Goal: Information Seeking & Learning: Understand process/instructions

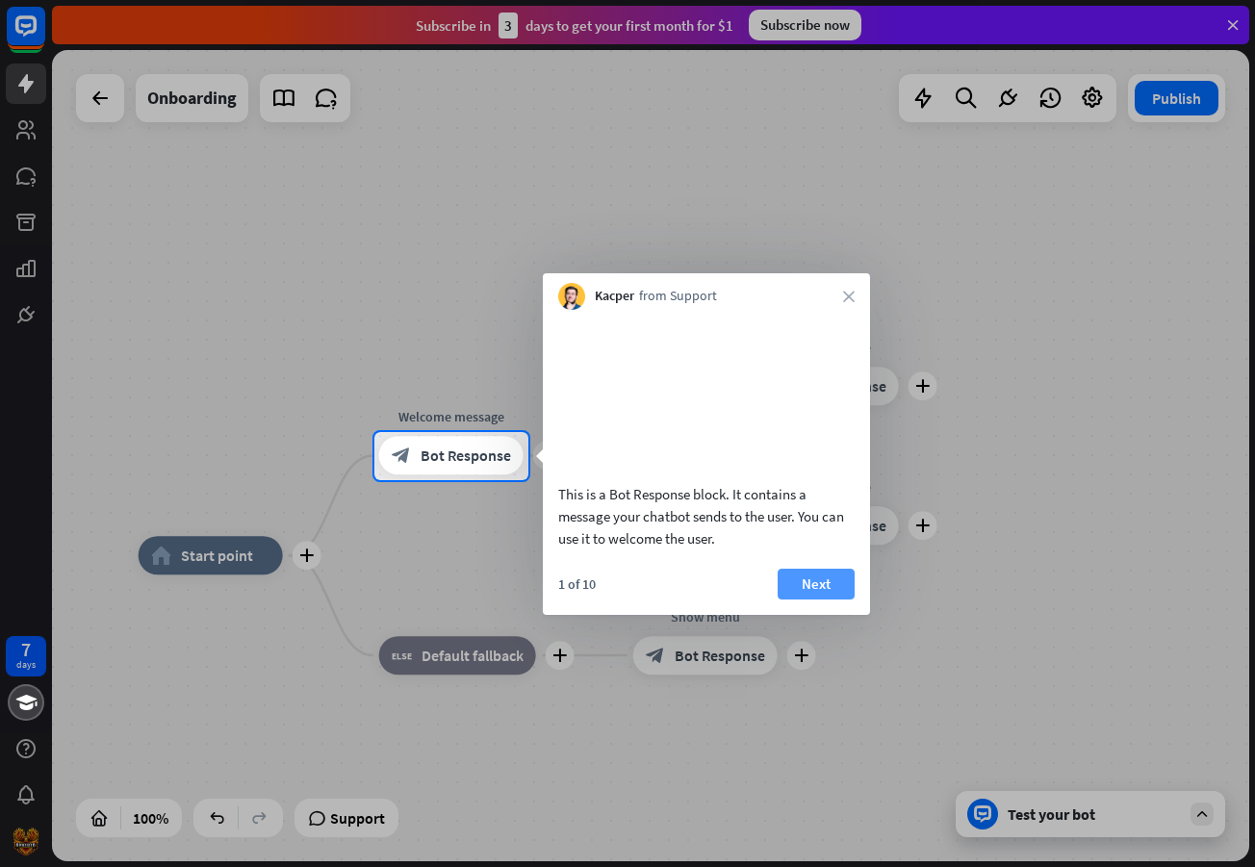
click at [820, 600] on button "Next" at bounding box center [816, 584] width 77 height 31
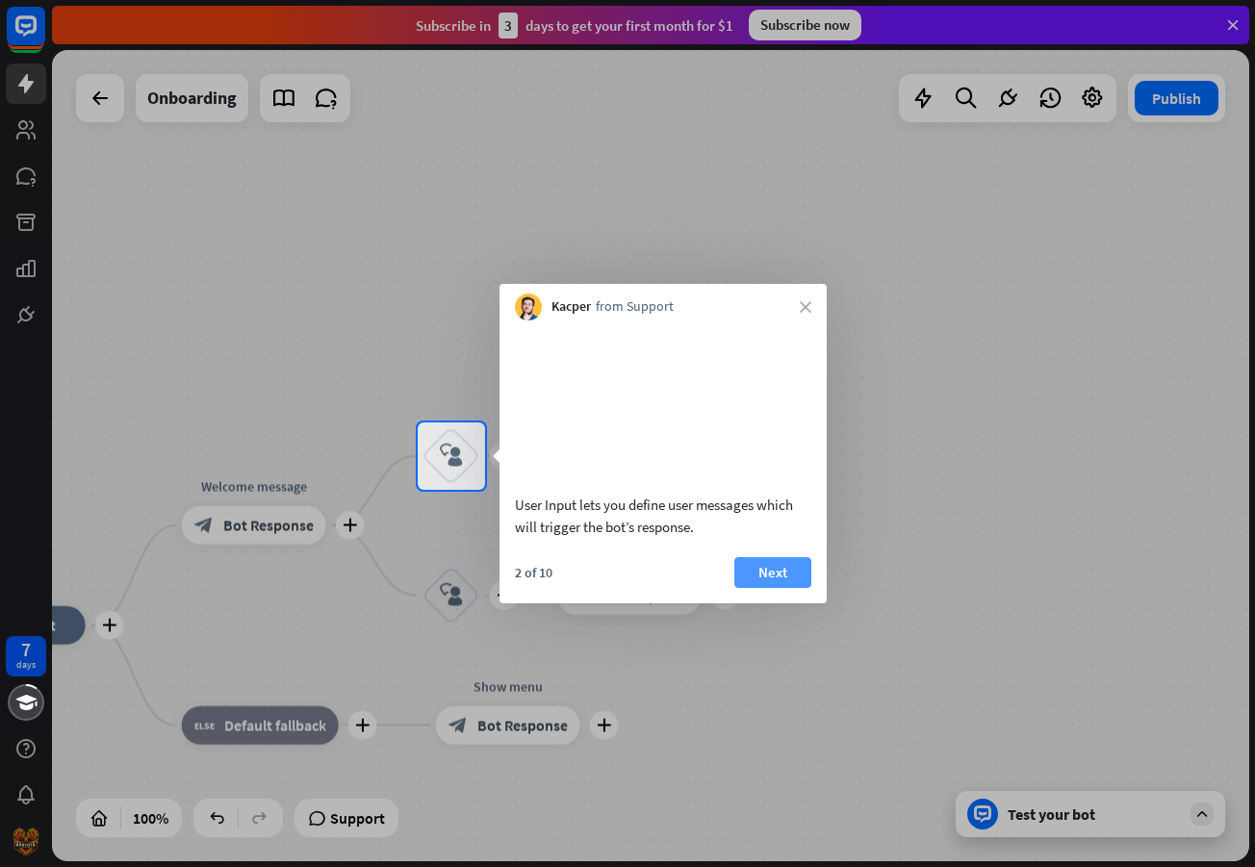
click at [781, 588] on button "Next" at bounding box center [772, 572] width 77 height 31
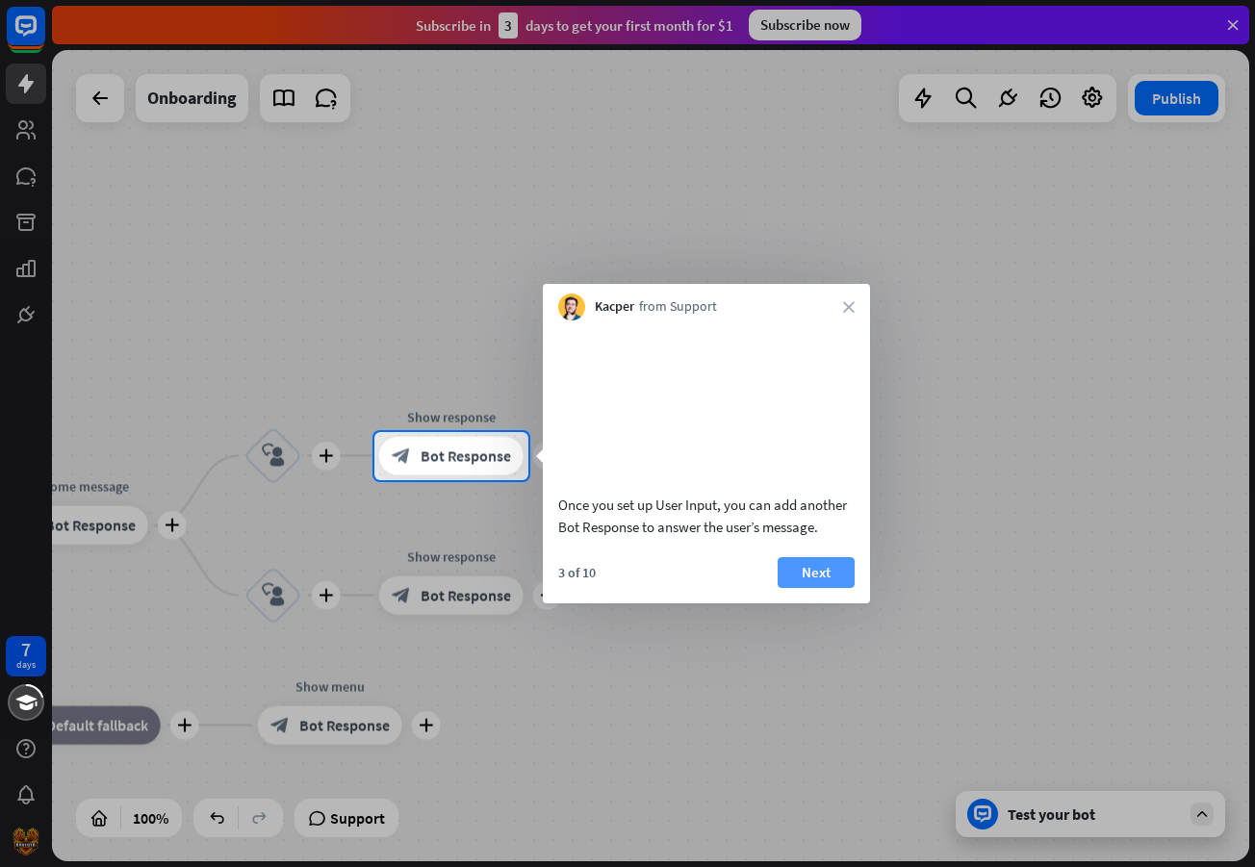
click at [786, 588] on button "Next" at bounding box center [816, 572] width 77 height 31
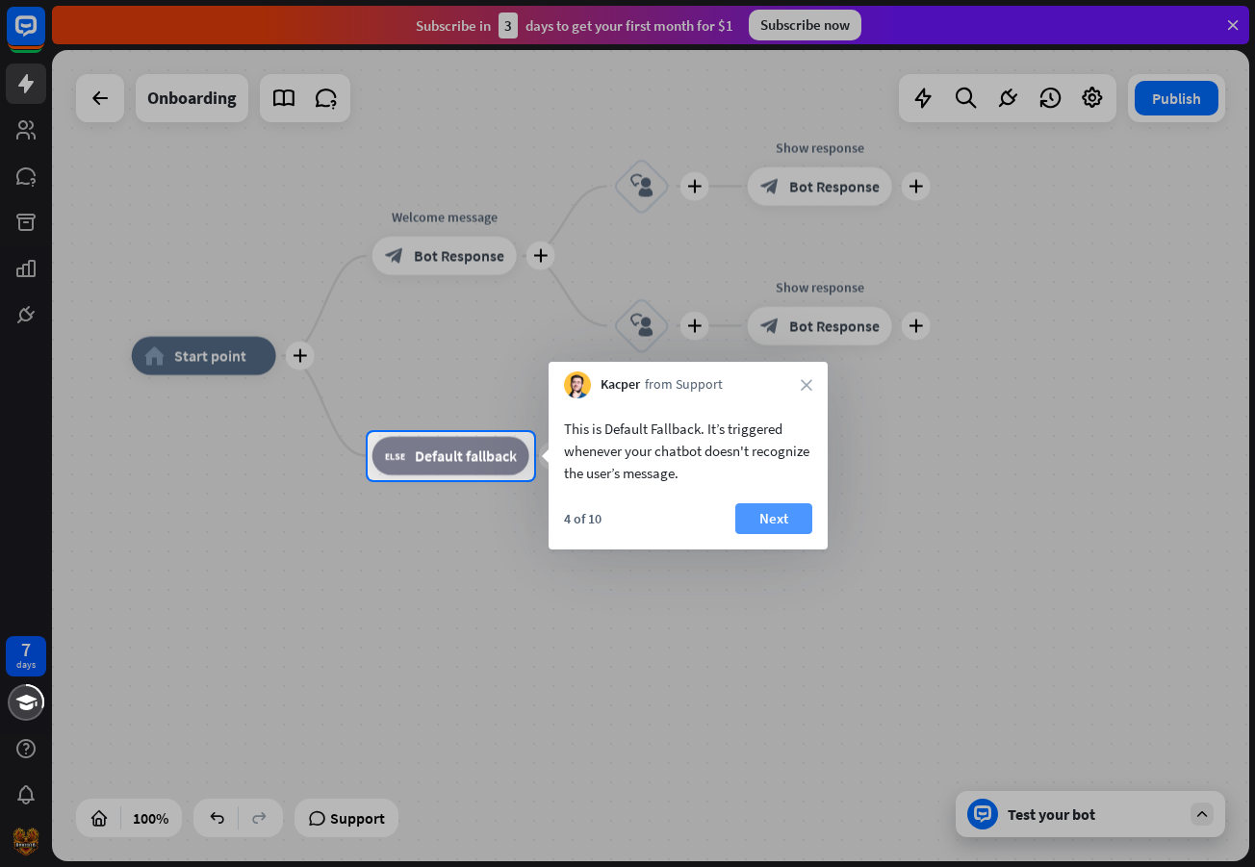
click at [752, 523] on button "Next" at bounding box center [773, 518] width 77 height 31
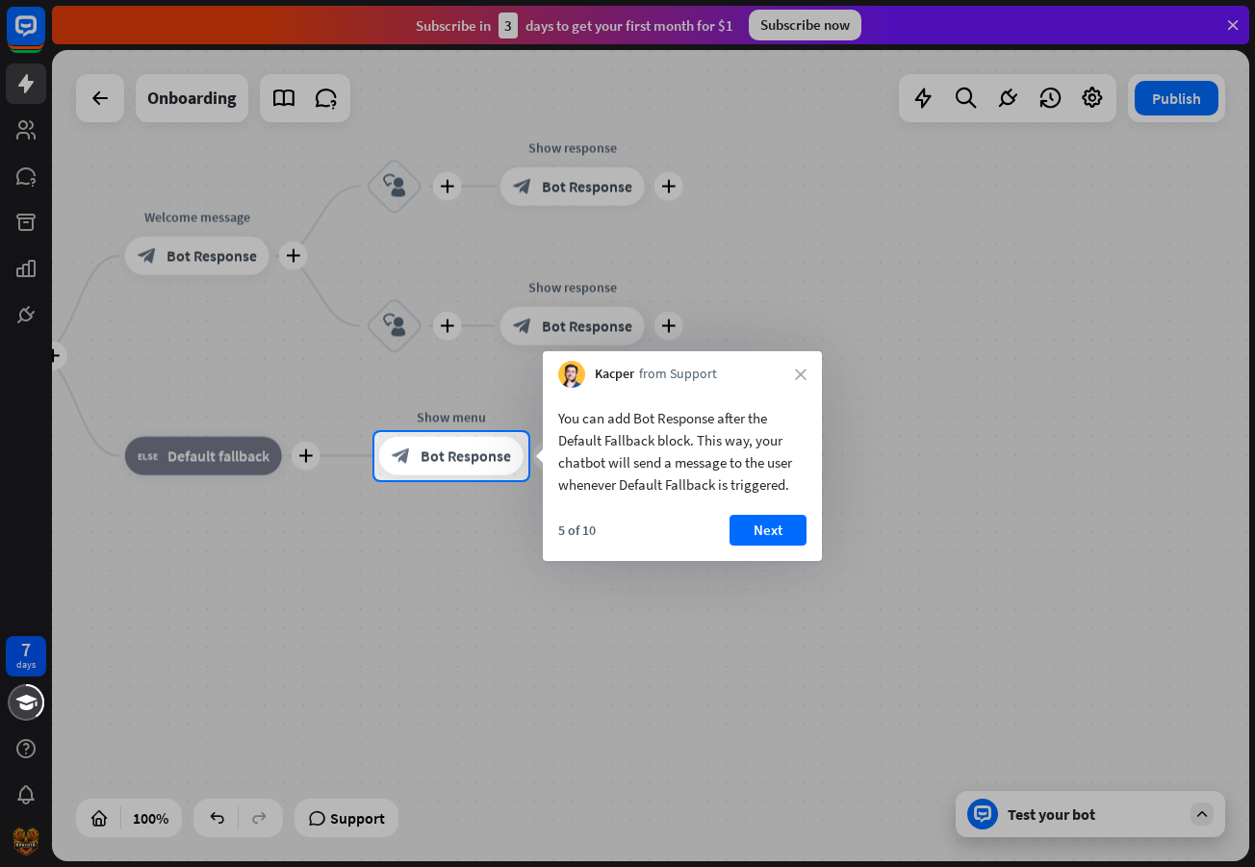
click at [753, 523] on button "Next" at bounding box center [768, 530] width 77 height 31
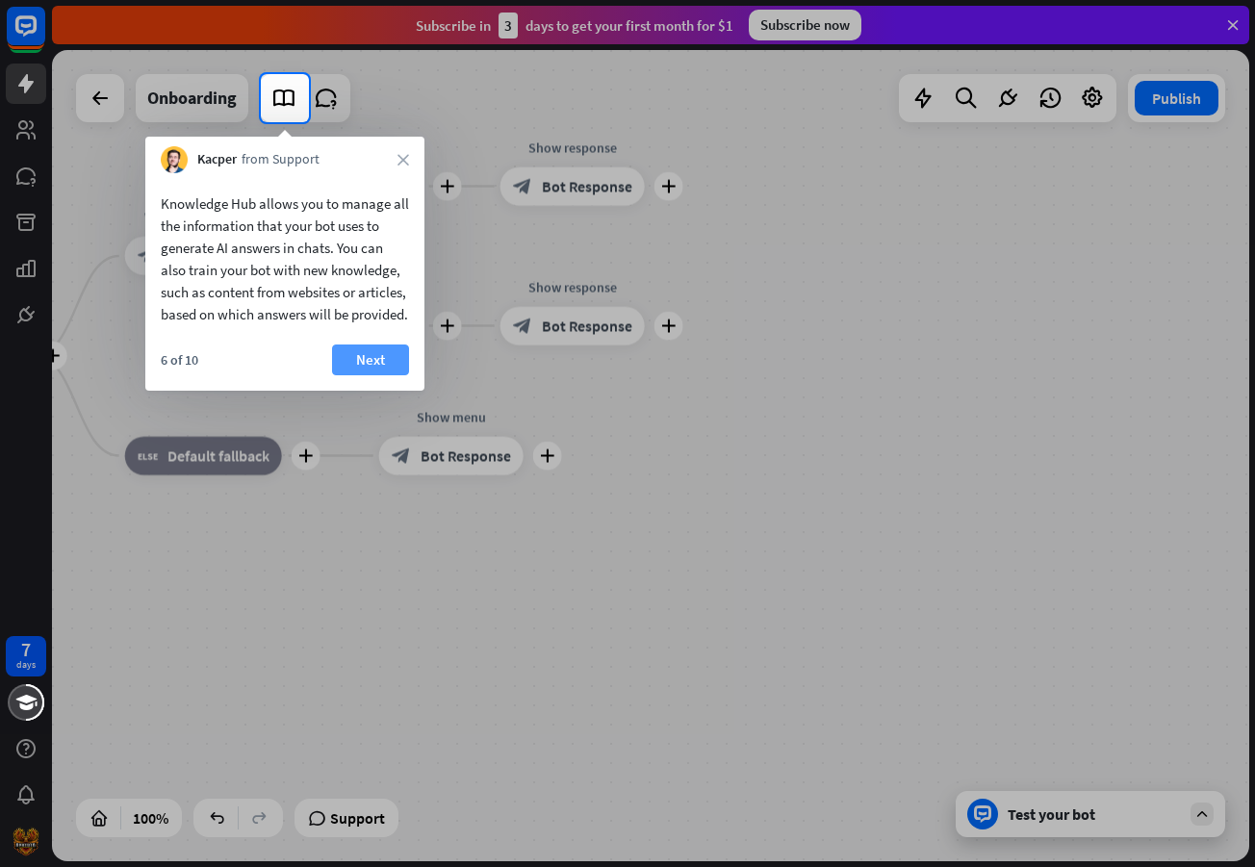
click at [371, 375] on button "Next" at bounding box center [370, 360] width 77 height 31
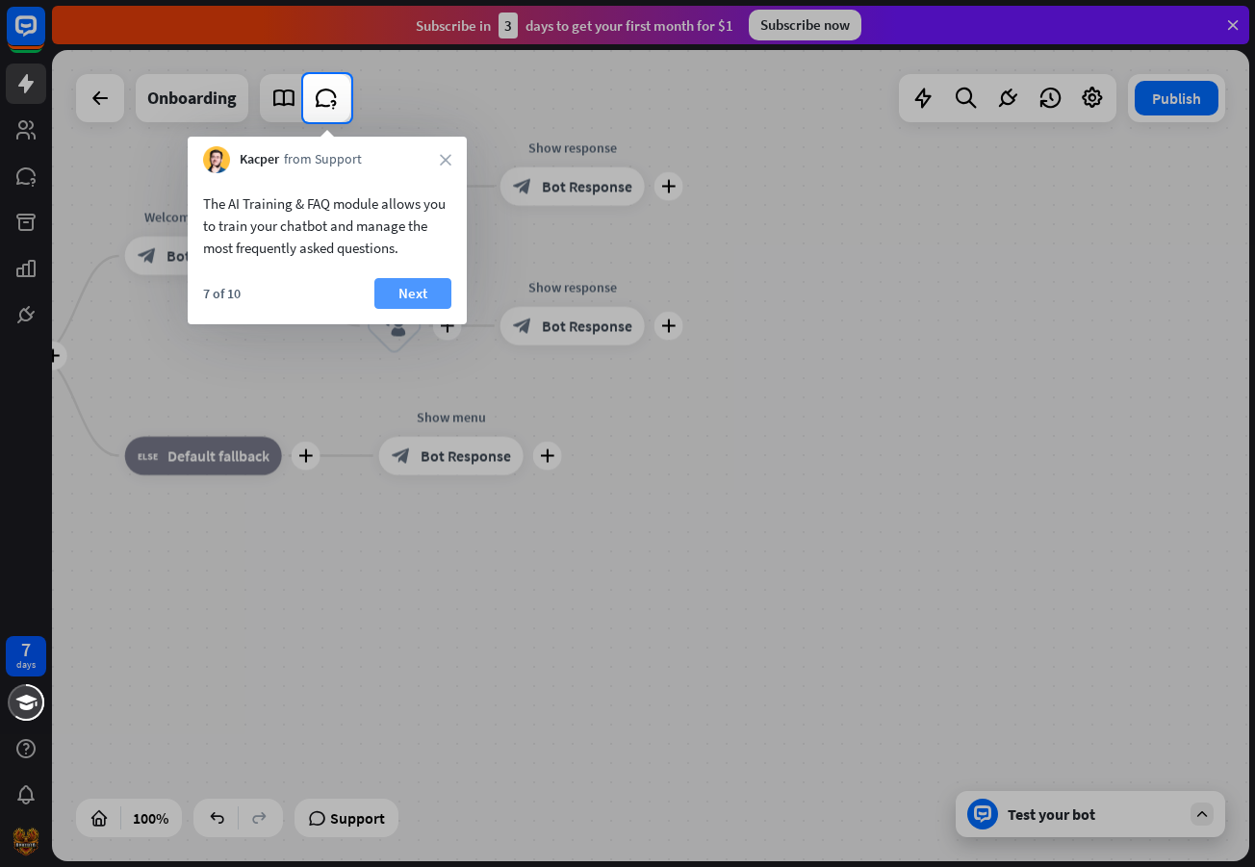
click at [415, 295] on button "Next" at bounding box center [412, 293] width 77 height 31
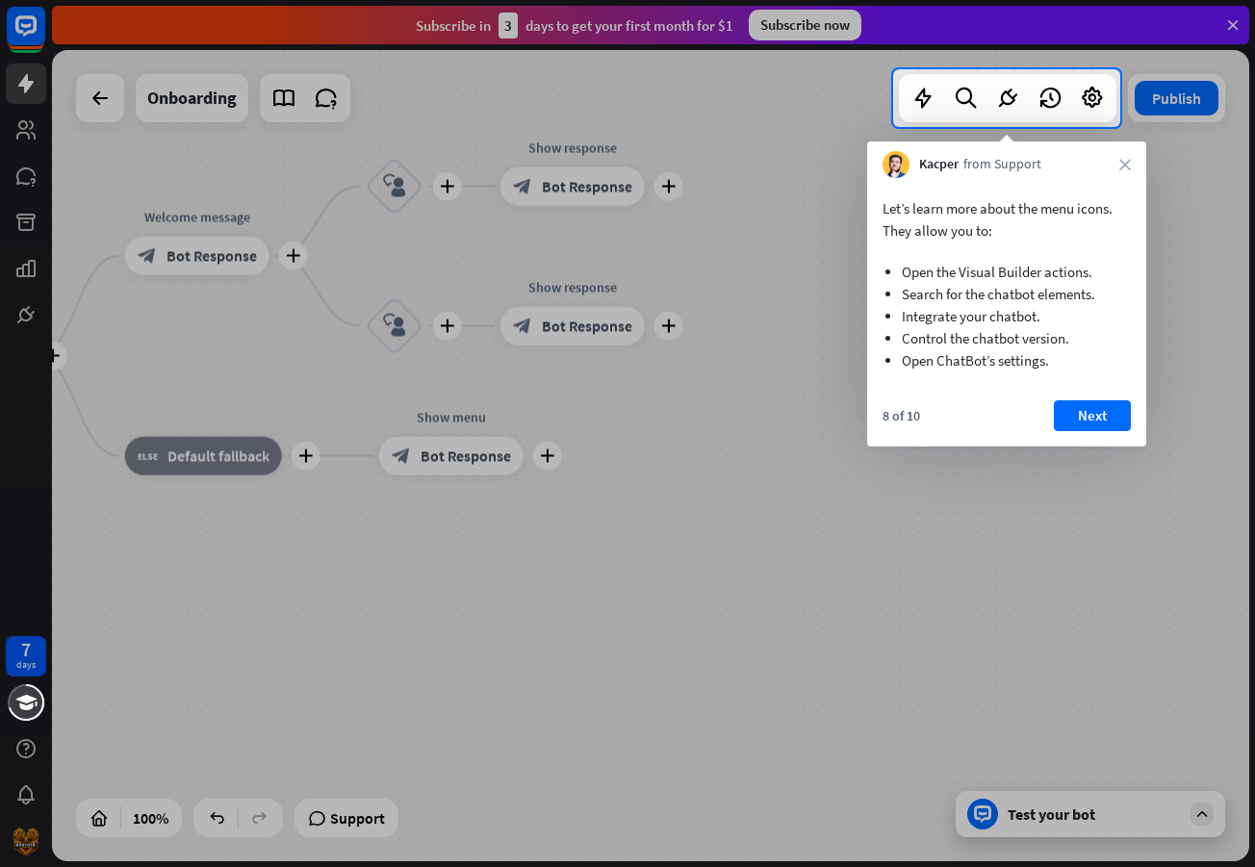
click at [1048, 414] on div "8 of 10 Next" at bounding box center [1006, 423] width 279 height 46
click at [1064, 416] on button "Next" at bounding box center [1092, 415] width 77 height 31
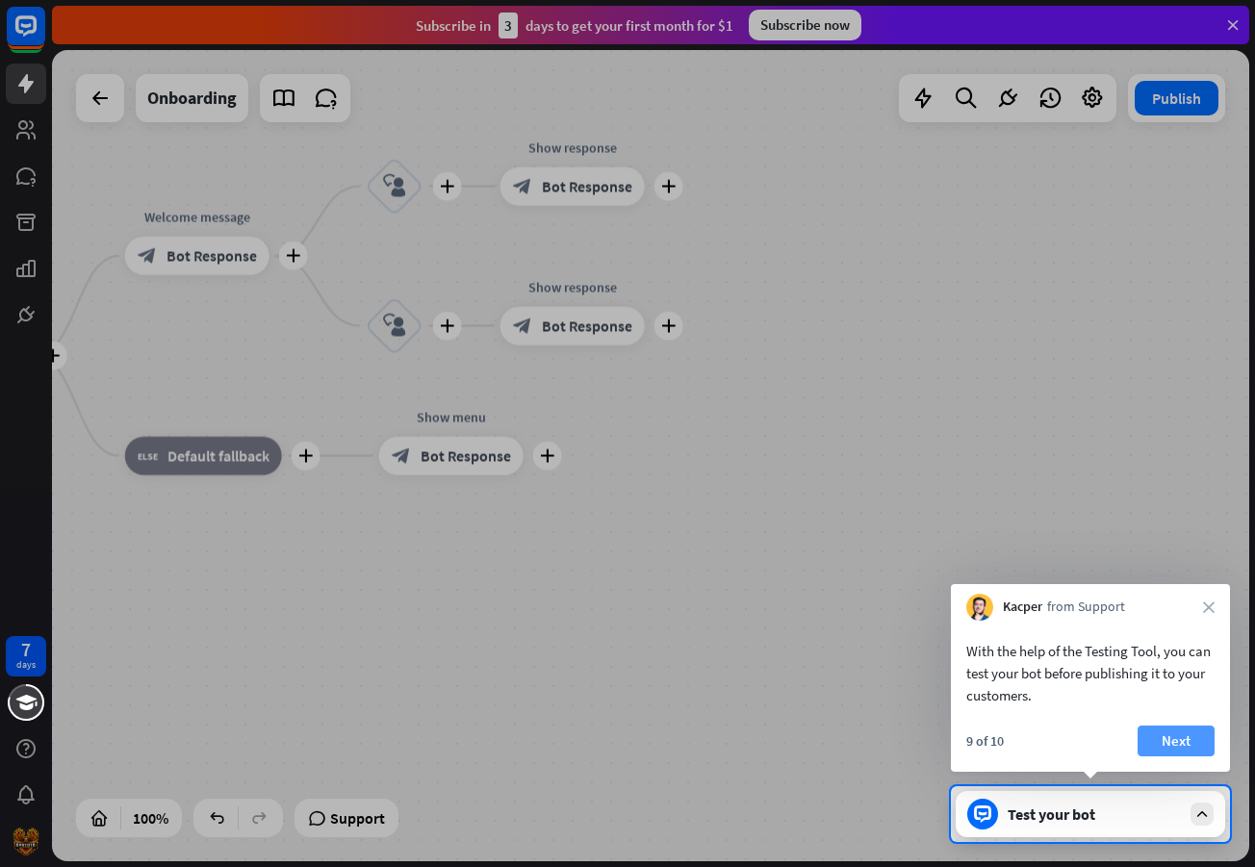
click at [1180, 734] on button "Next" at bounding box center [1176, 741] width 77 height 31
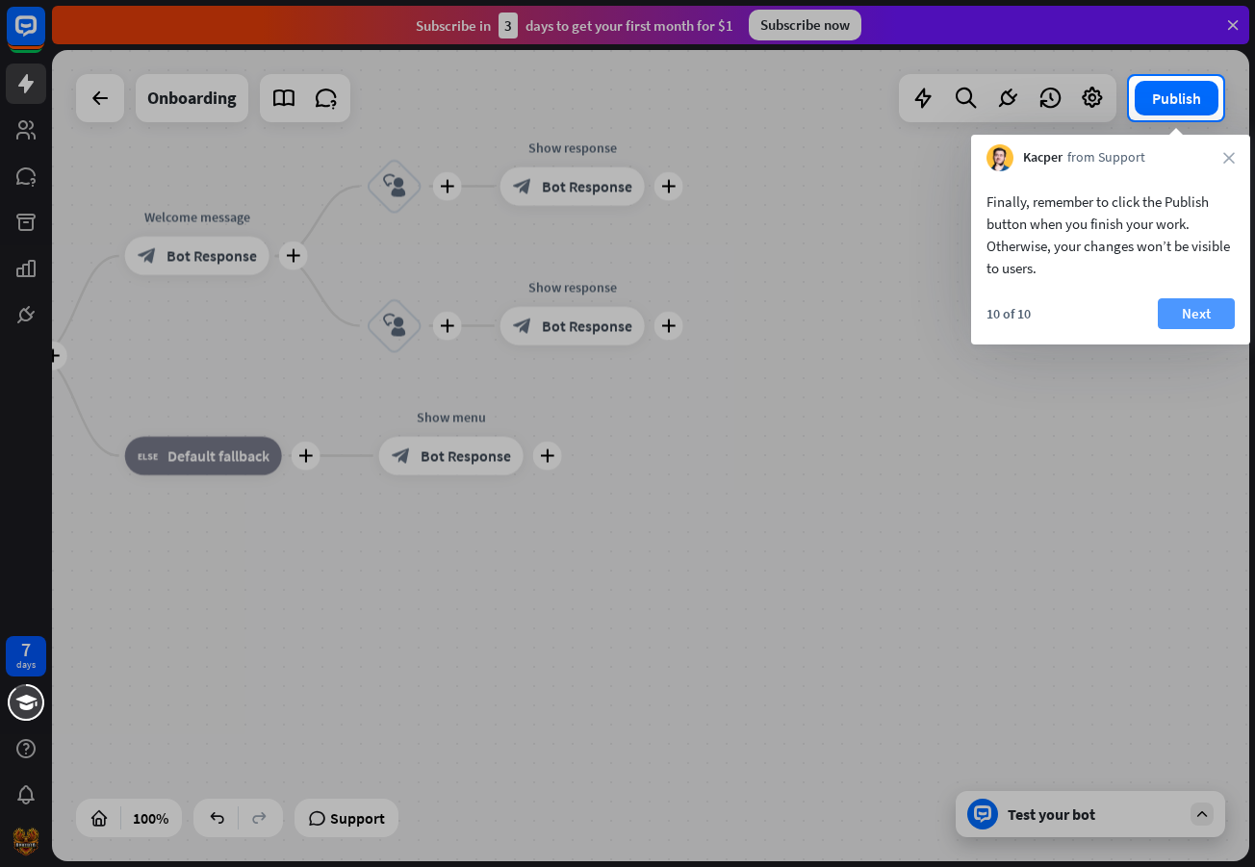
click at [1196, 311] on button "Next" at bounding box center [1196, 313] width 77 height 31
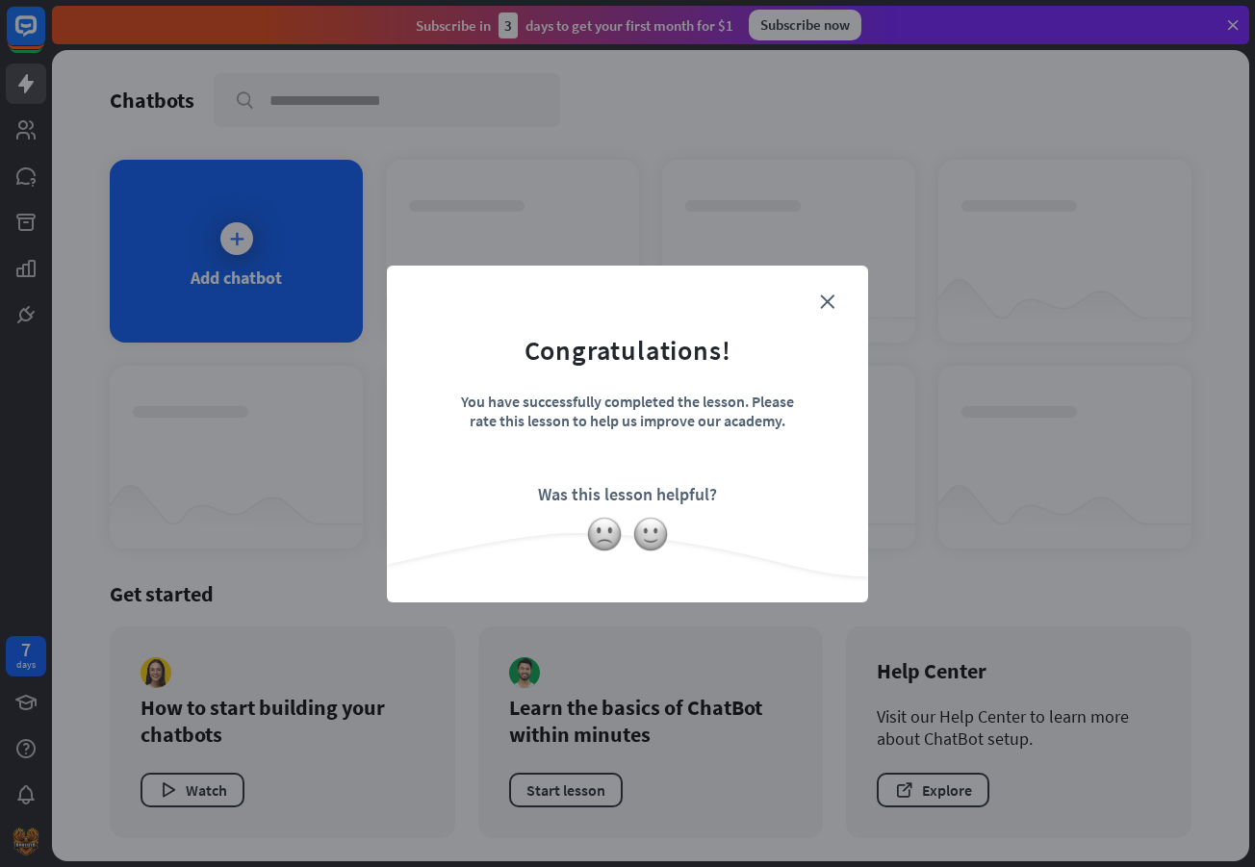
click at [840, 293] on form "Congratulations! You have successfully completed the lesson. Please rate this l…" at bounding box center [627, 405] width 433 height 230
click at [829, 299] on icon "close" at bounding box center [827, 301] width 14 height 14
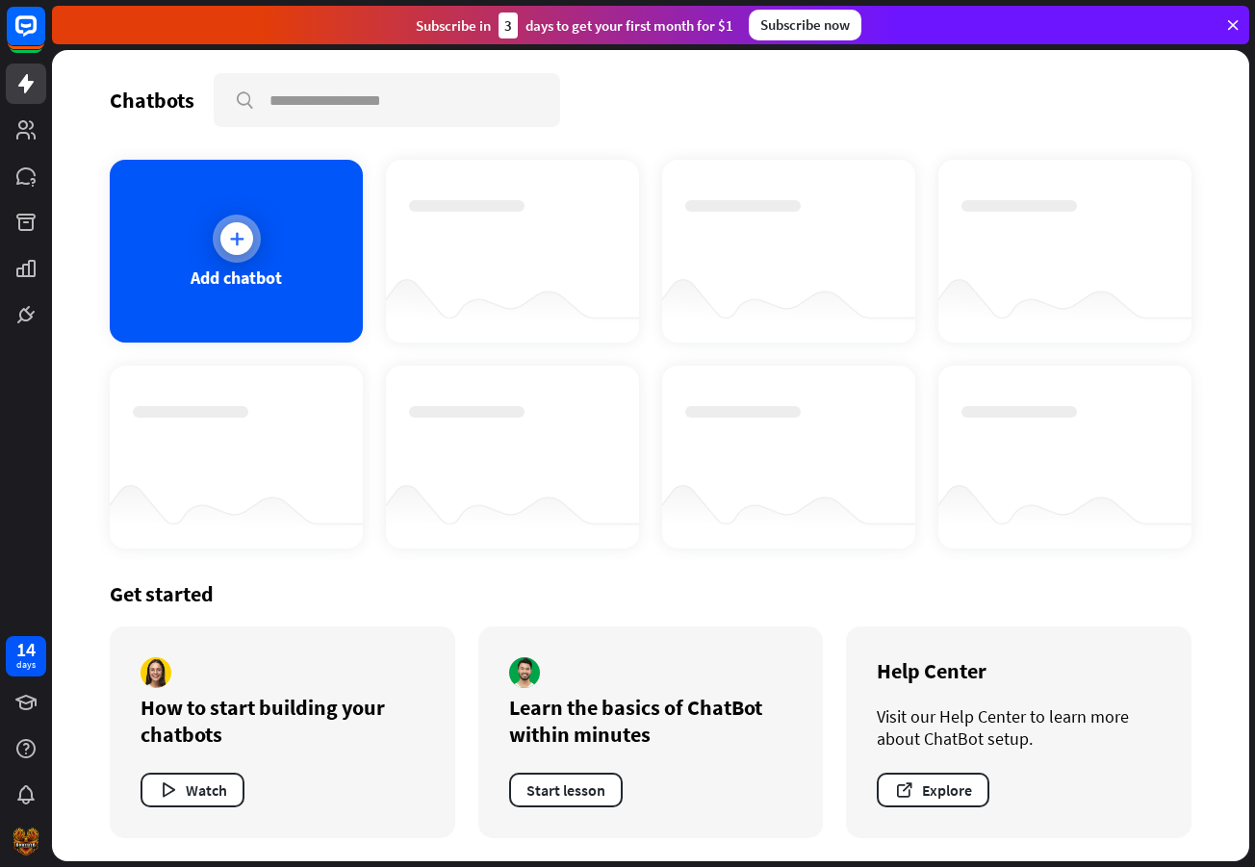
click at [242, 245] on icon at bounding box center [236, 238] width 19 height 19
